Goal: Find specific page/section: Find specific page/section

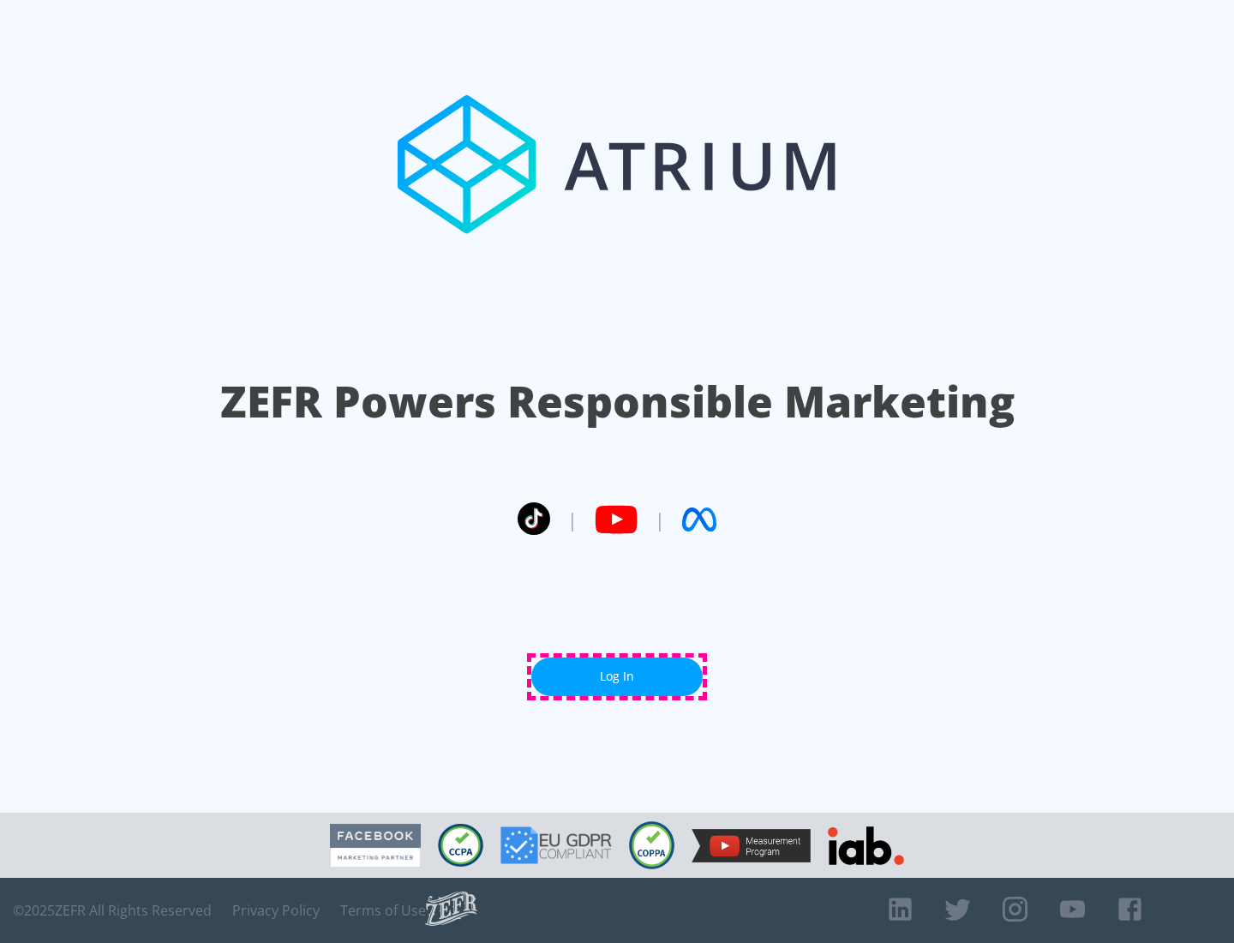
click at [617, 676] on link "Log In" at bounding box center [616, 676] width 171 height 39
